Goal: Use online tool/utility: Utilize a website feature to perform a specific function

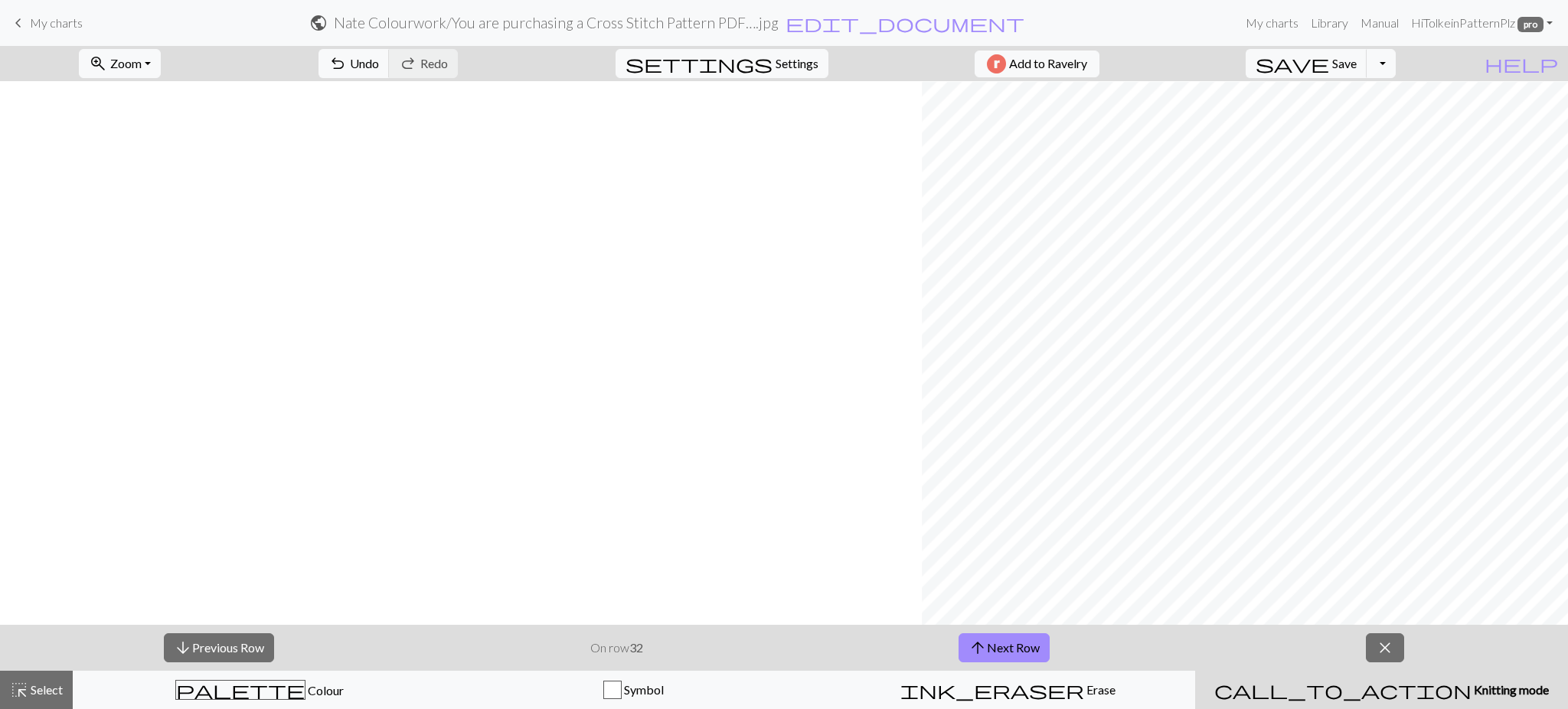
scroll to position [866, 922]
click at [225, 649] on button "arrow_downward Previous Row" at bounding box center [219, 648] width 110 height 29
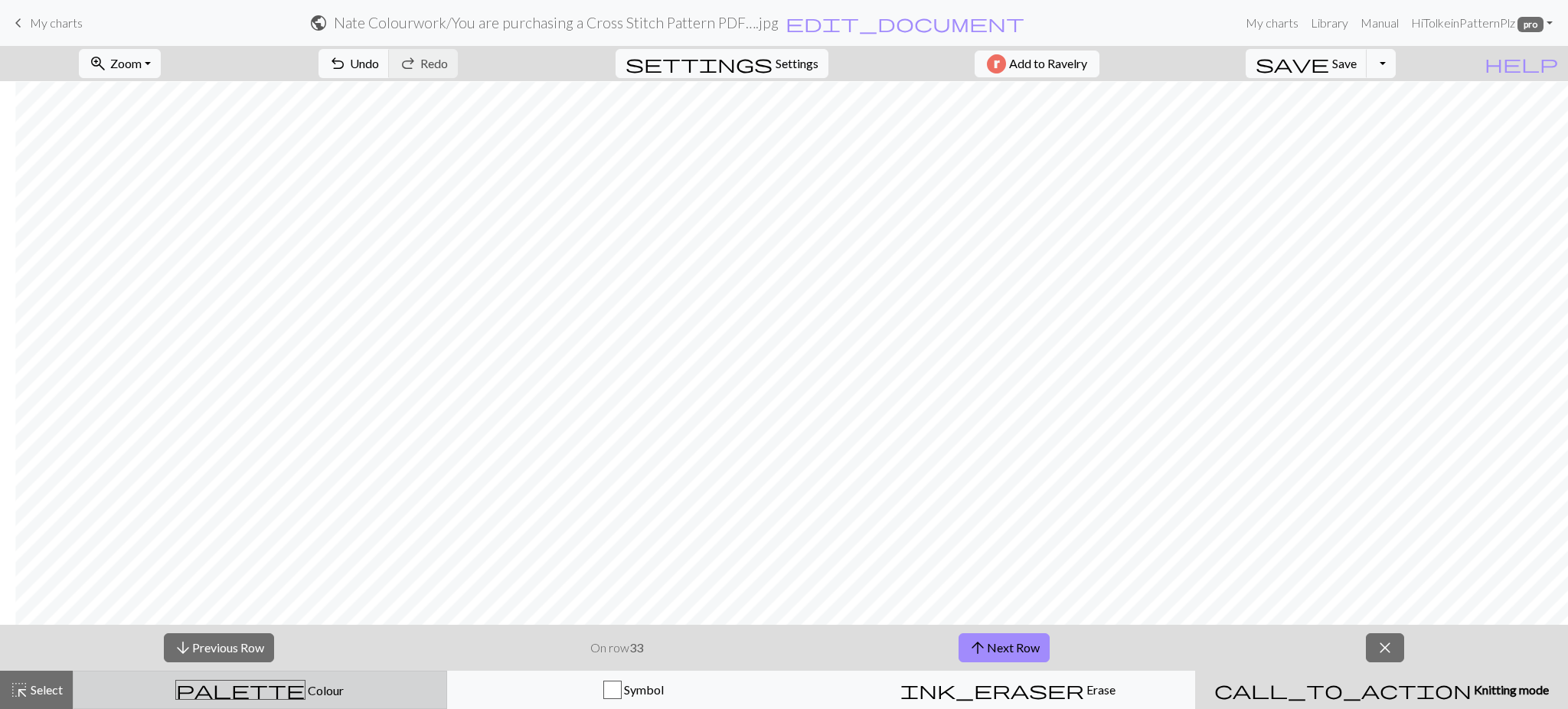
drag, startPoint x: 263, startPoint y: 705, endPoint x: 223, endPoint y: 690, distance: 42.7
click at [263, 705] on button "palette Colour Colour" at bounding box center [259, 690] width 375 height 38
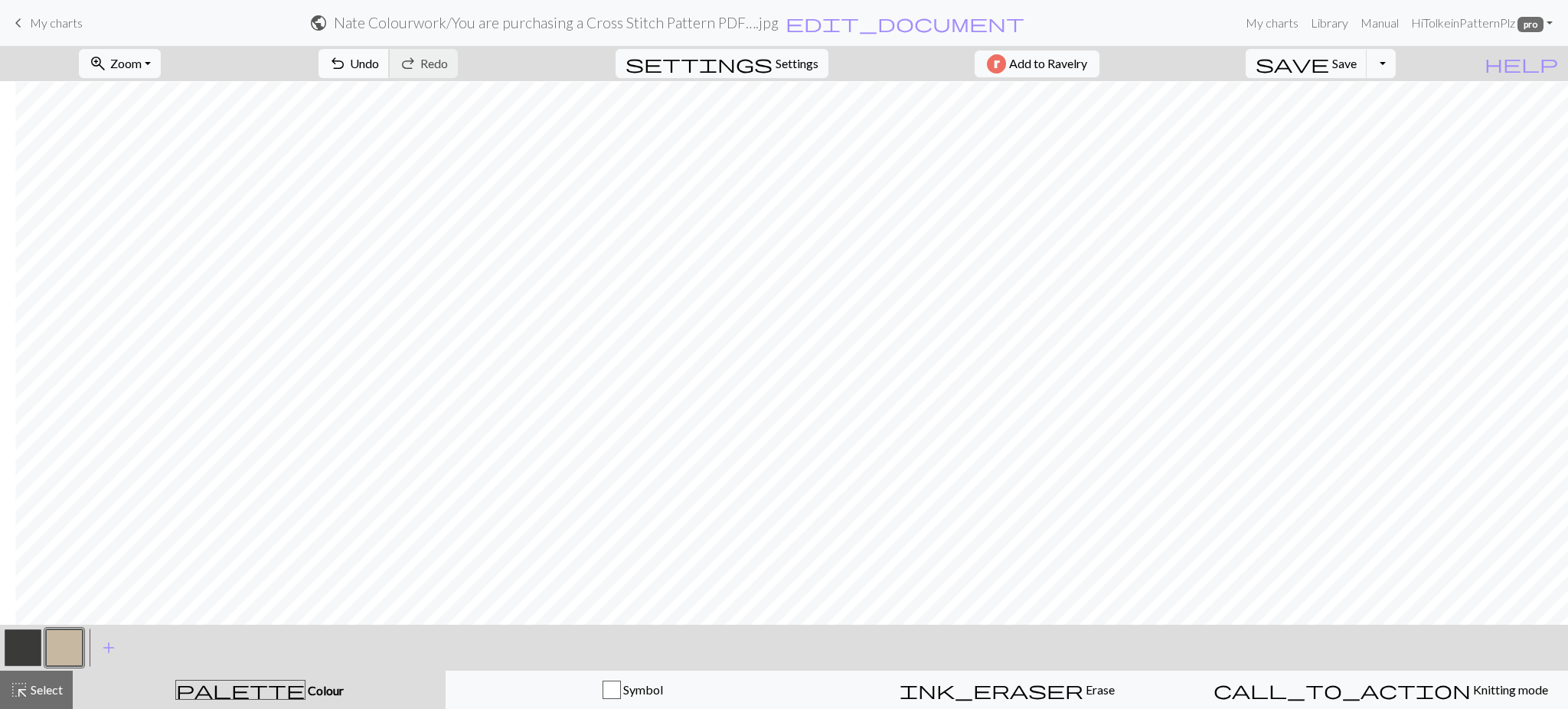
click at [379, 71] on span "Undo" at bounding box center [364, 62] width 29 height 14
click at [390, 72] on button "undo Undo Undo" at bounding box center [353, 63] width 72 height 29
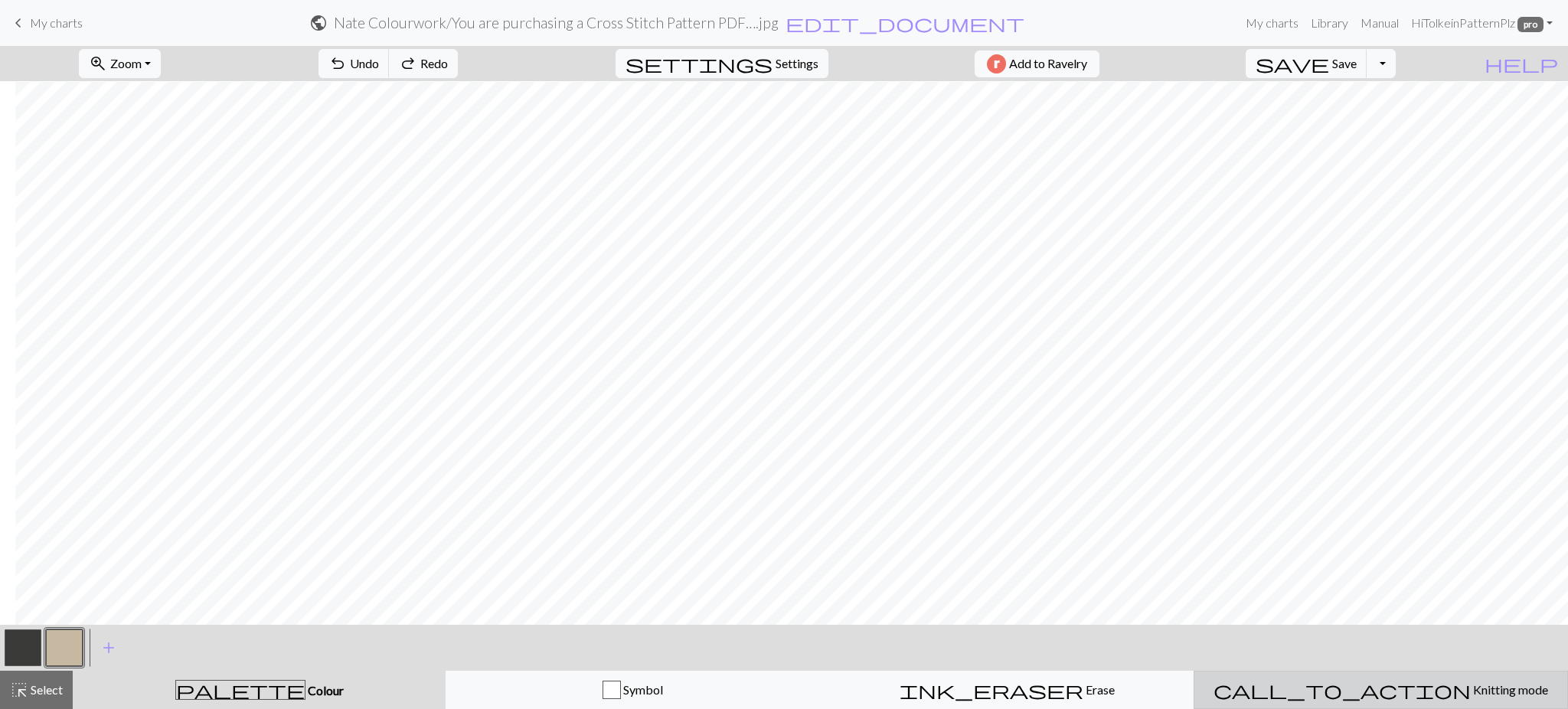
click at [1354, 680] on button "call_to_action Knitting mode Knitting mode" at bounding box center [1380, 690] width 375 height 38
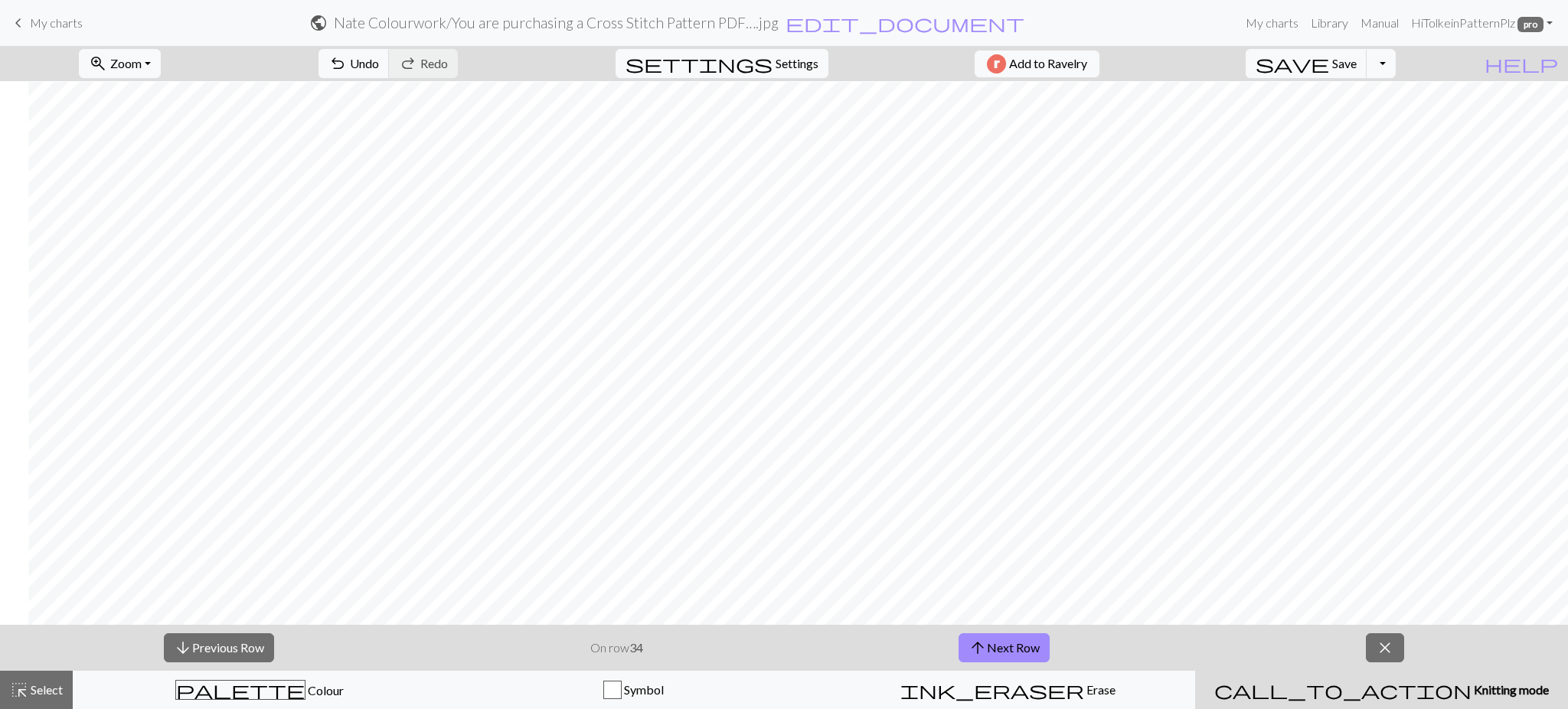
scroll to position [866, 348]
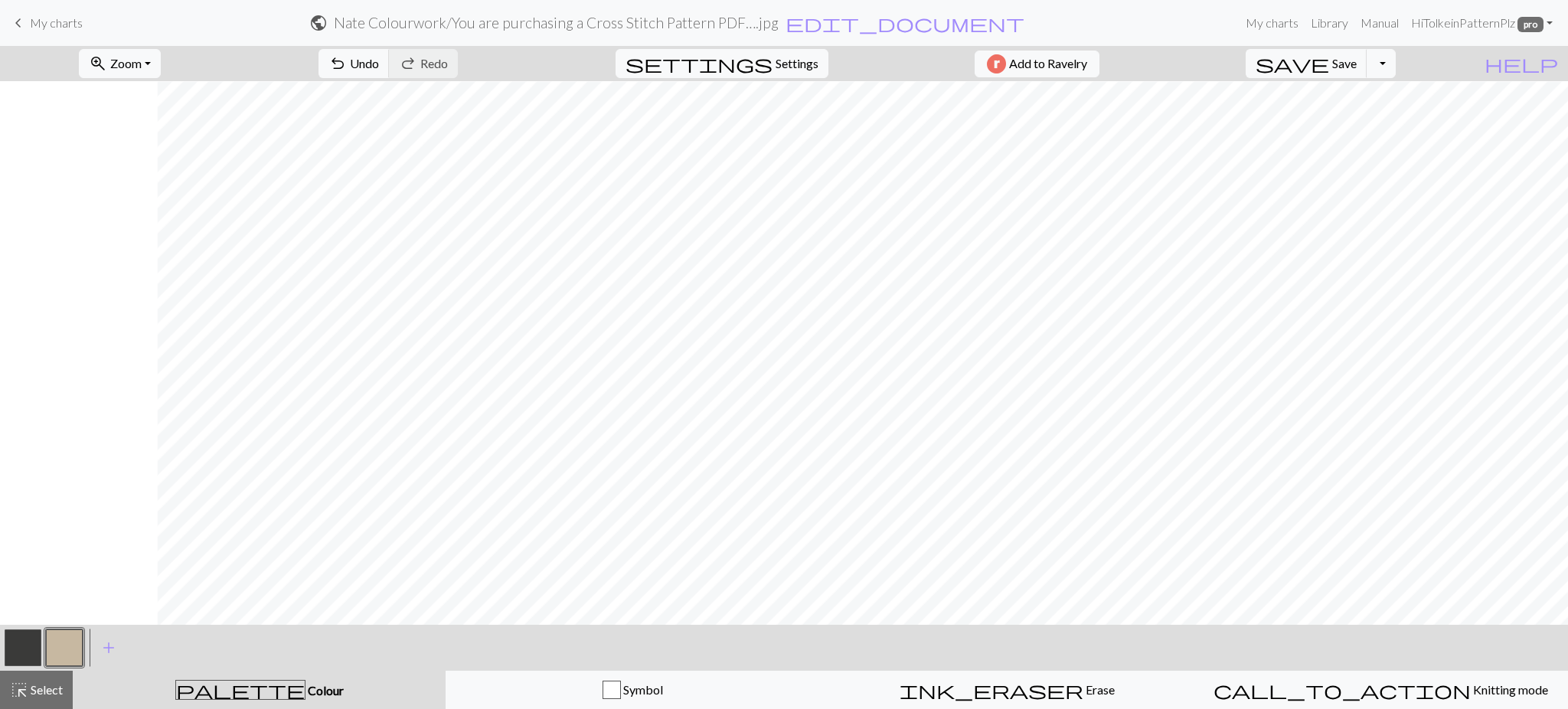
scroll to position [204, 157]
click at [390, 72] on button "undo Undo Undo" at bounding box center [353, 63] width 72 height 29
